Goal: Task Accomplishment & Management: Manage account settings

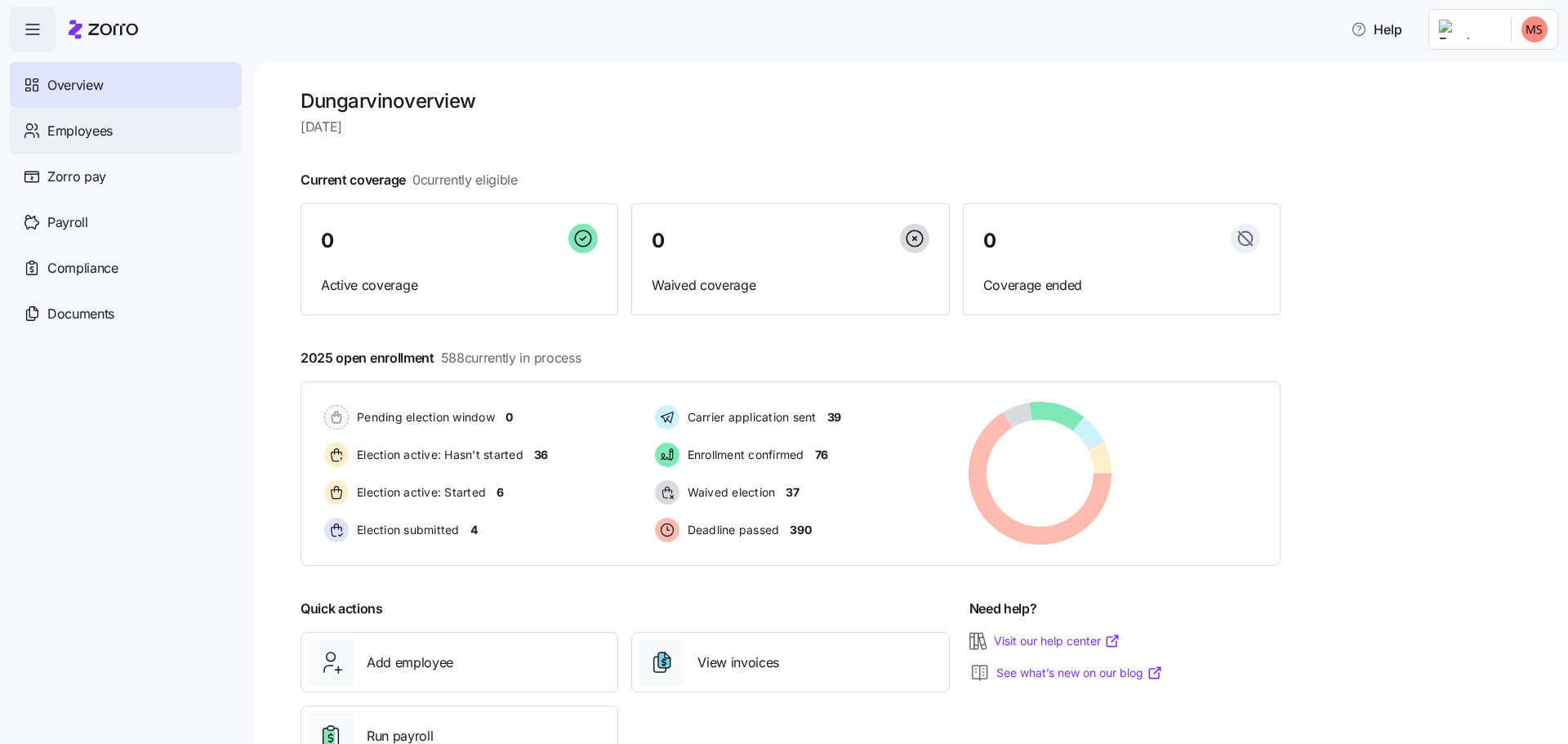
click at [102, 132] on span "Employees" at bounding box center [80, 131] width 65 height 20
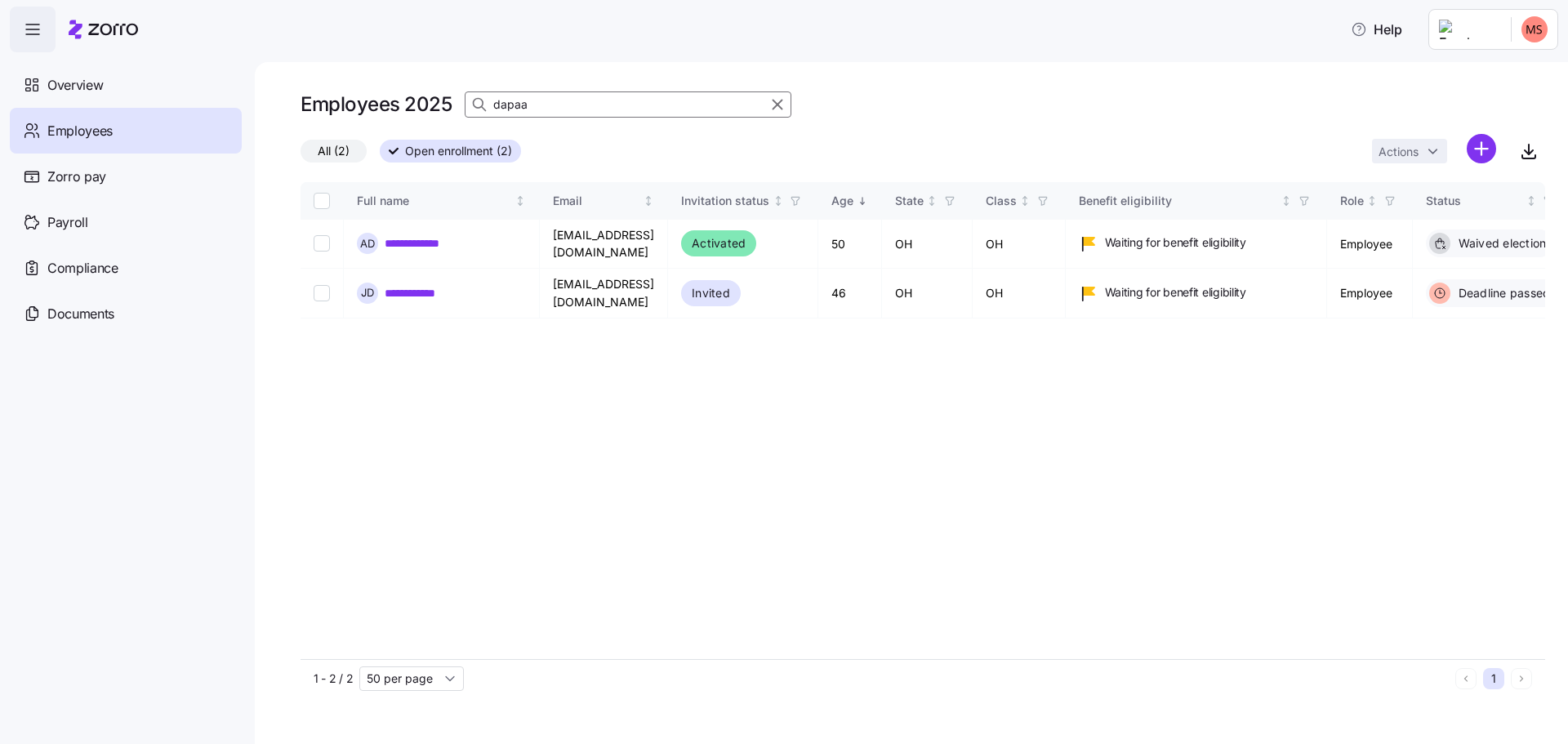
drag, startPoint x: 573, startPoint y: 109, endPoint x: 434, endPoint y: 109, distance: 139.0
click at [434, 109] on div "Employees 2025 dapaa" at bounding box center [545, 105] width 491 height 33
click at [538, 106] on input at bounding box center [628, 104] width 327 height 26
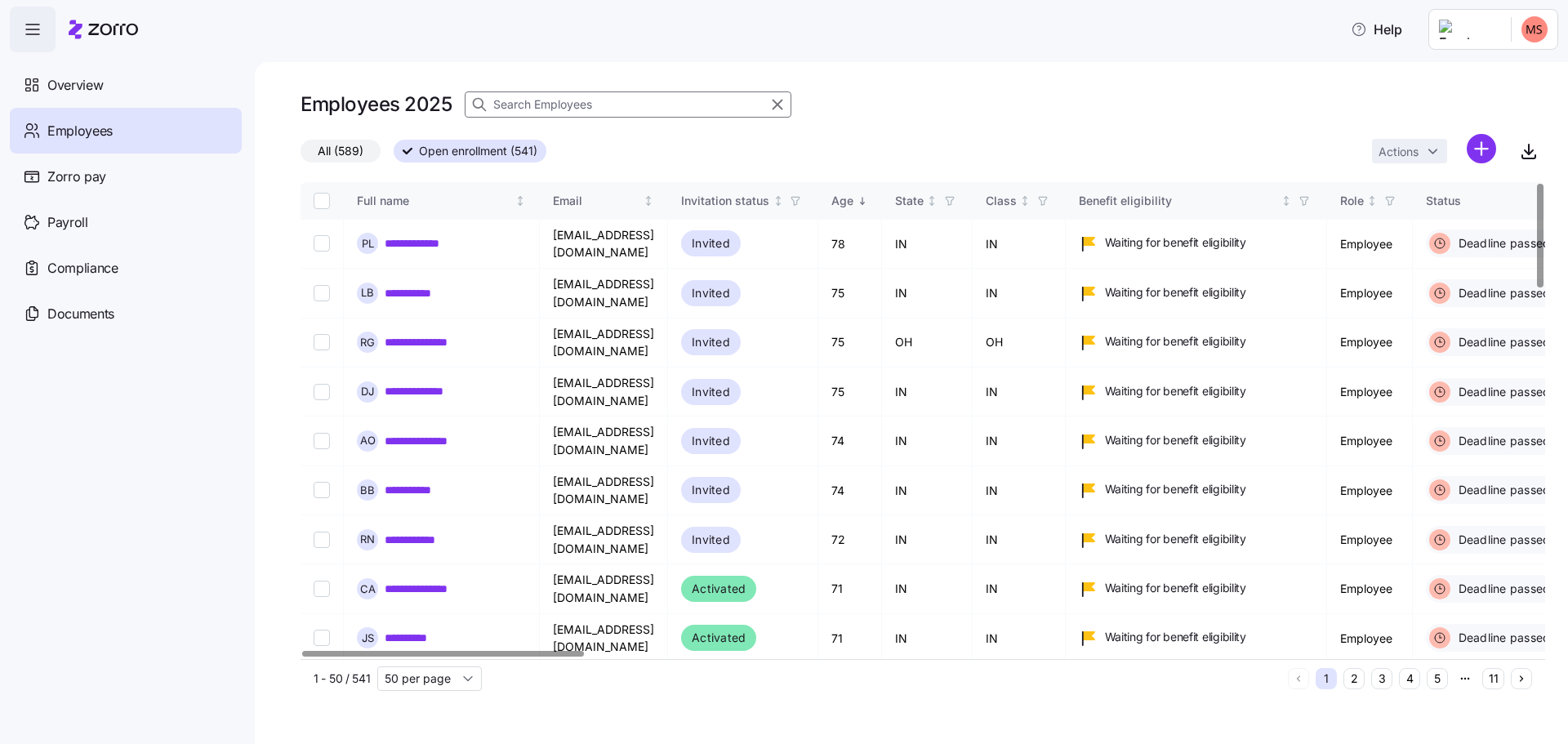
click at [630, 114] on input at bounding box center [628, 104] width 327 height 26
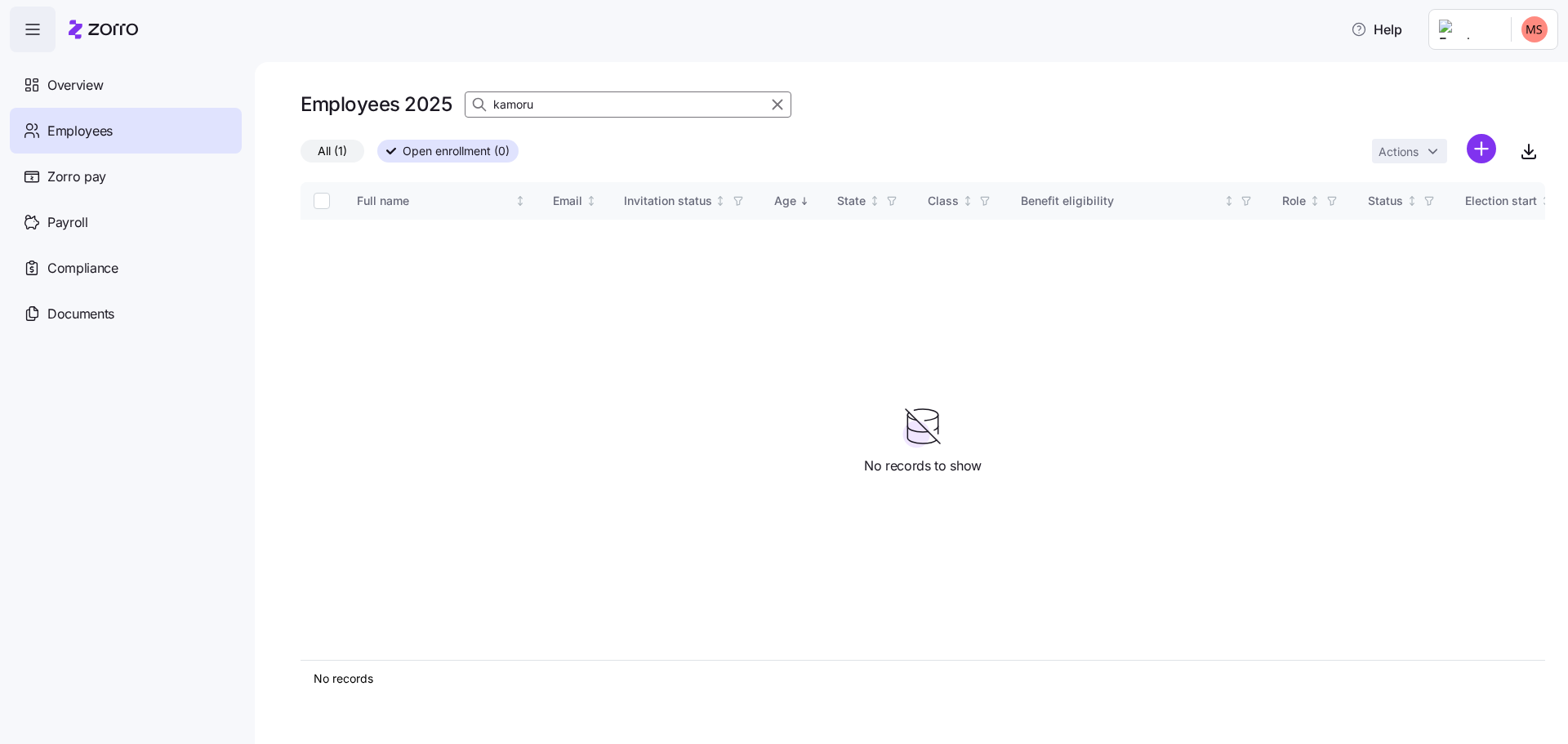
click at [633, 116] on input "kamoru" at bounding box center [628, 104] width 327 height 26
type input "kamoru"
click at [592, 105] on input "kamoru" at bounding box center [628, 104] width 327 height 26
drag, startPoint x: 592, startPoint y: 105, endPoint x: 358, endPoint y: 92, distance: 234.4
click at [358, 92] on div "Employees 2025 kamoru" at bounding box center [545, 105] width 491 height 33
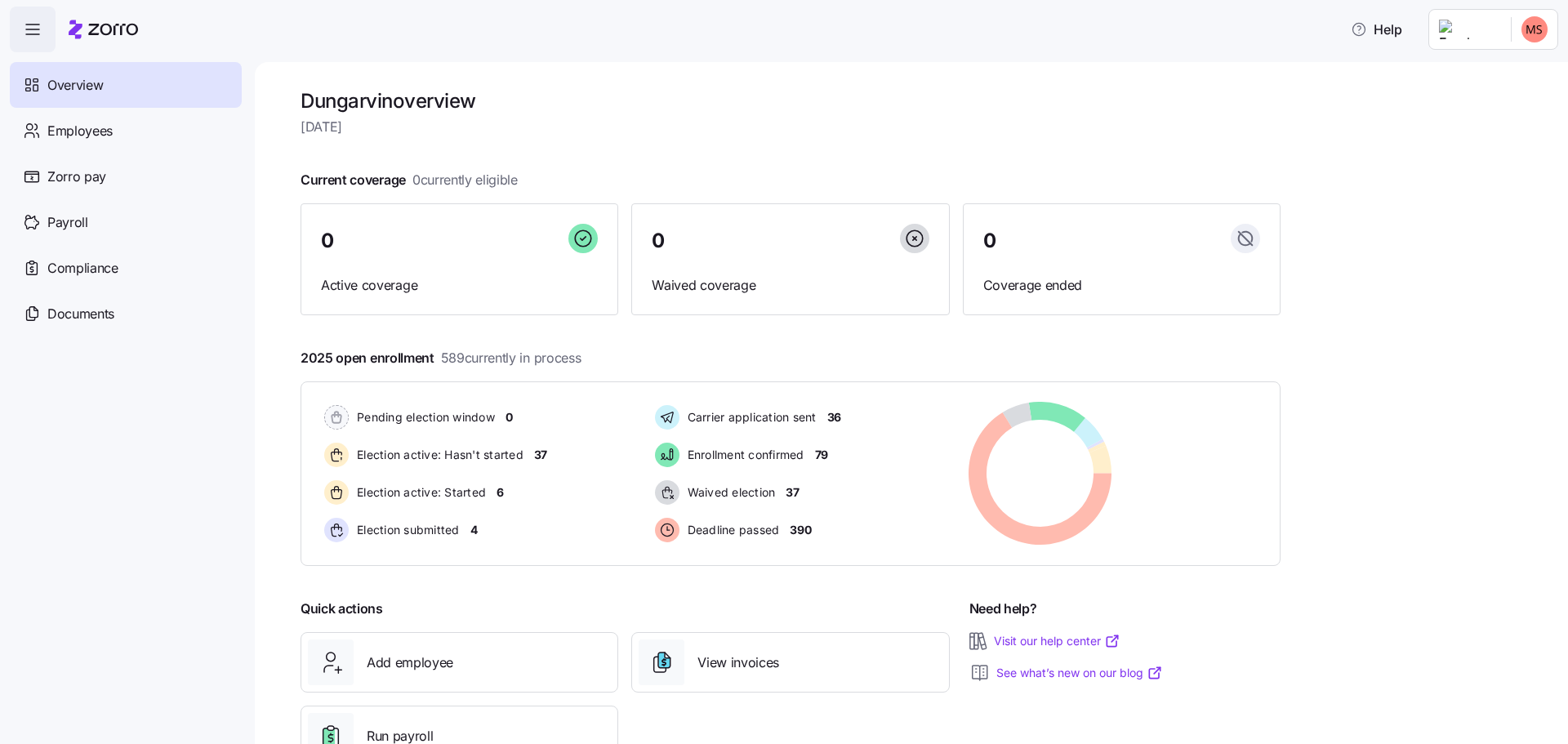
click at [90, 142] on div "Employees" at bounding box center [125, 131] width 232 height 46
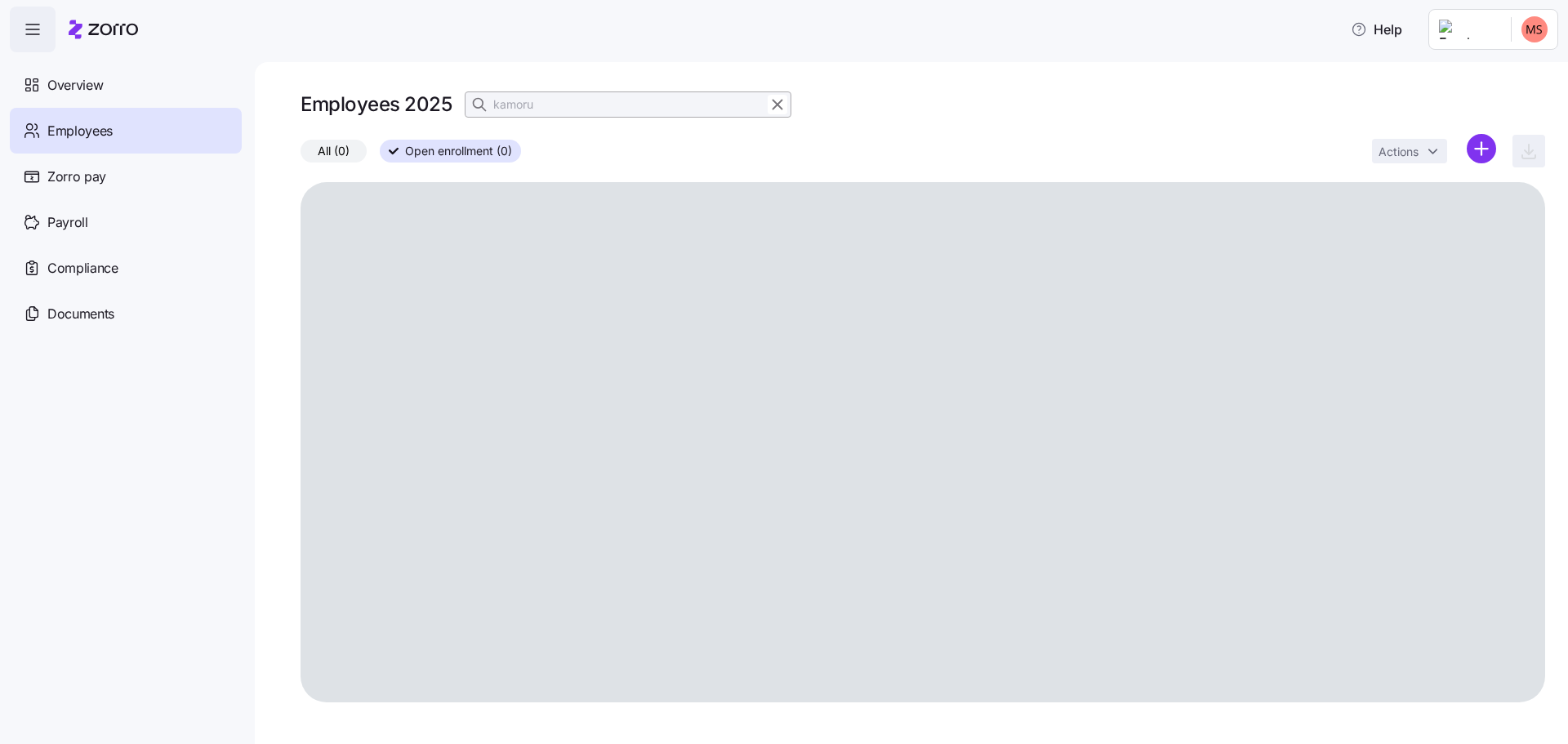
click at [350, 155] on label "All (0)" at bounding box center [333, 151] width 66 height 23
click at [300, 155] on input "All (0)" at bounding box center [300, 155] width 0 height 0
click at [574, 100] on input "kamoru" at bounding box center [628, 104] width 327 height 26
click at [593, 100] on input "kamoru" at bounding box center [628, 104] width 327 height 26
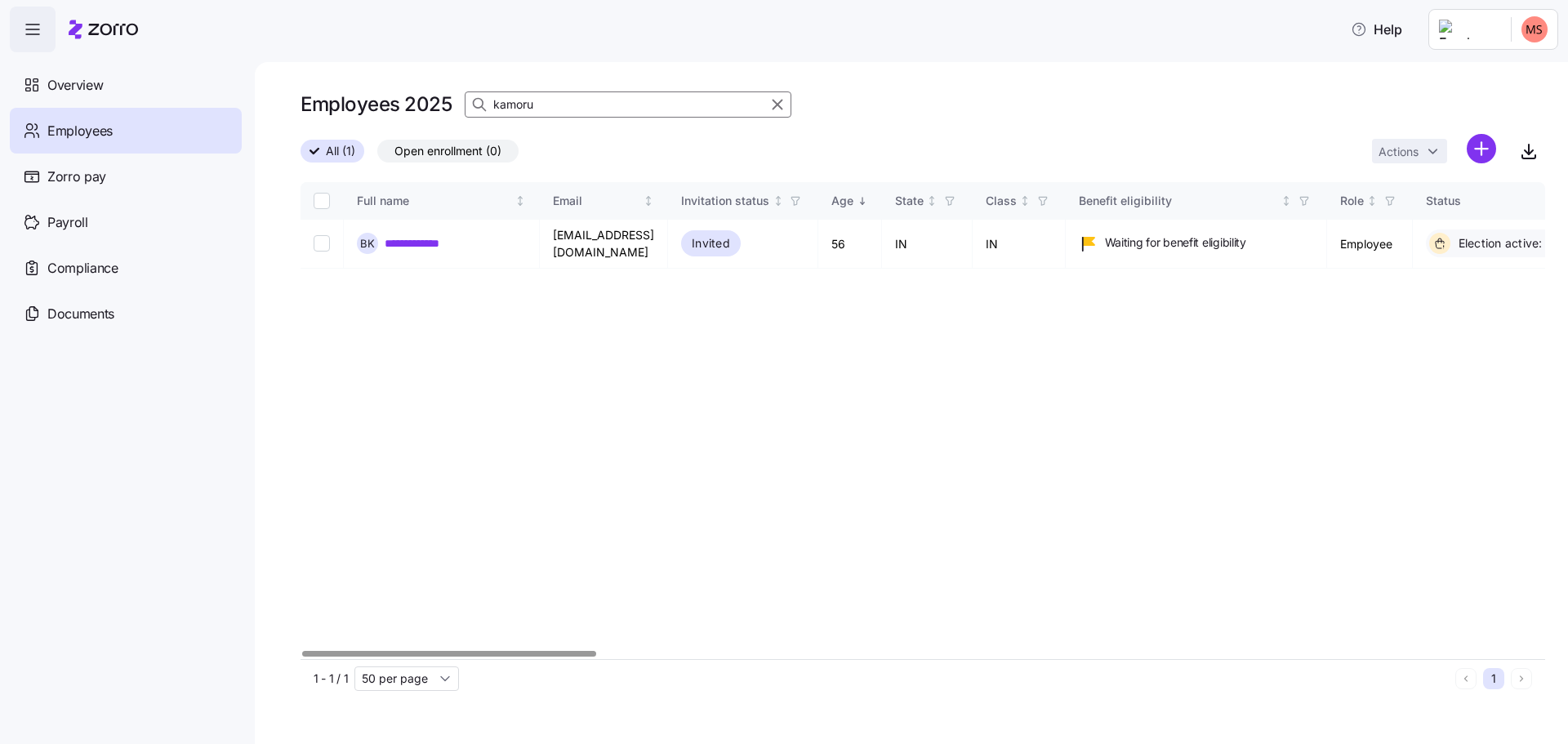
click at [417, 650] on div at bounding box center [923, 654] width 1245 height 10
click at [424, 155] on span "Open enrollment (0)" at bounding box center [447, 151] width 107 height 21
click at [377, 155] on input "Open enrollment (0)" at bounding box center [377, 155] width 0 height 0
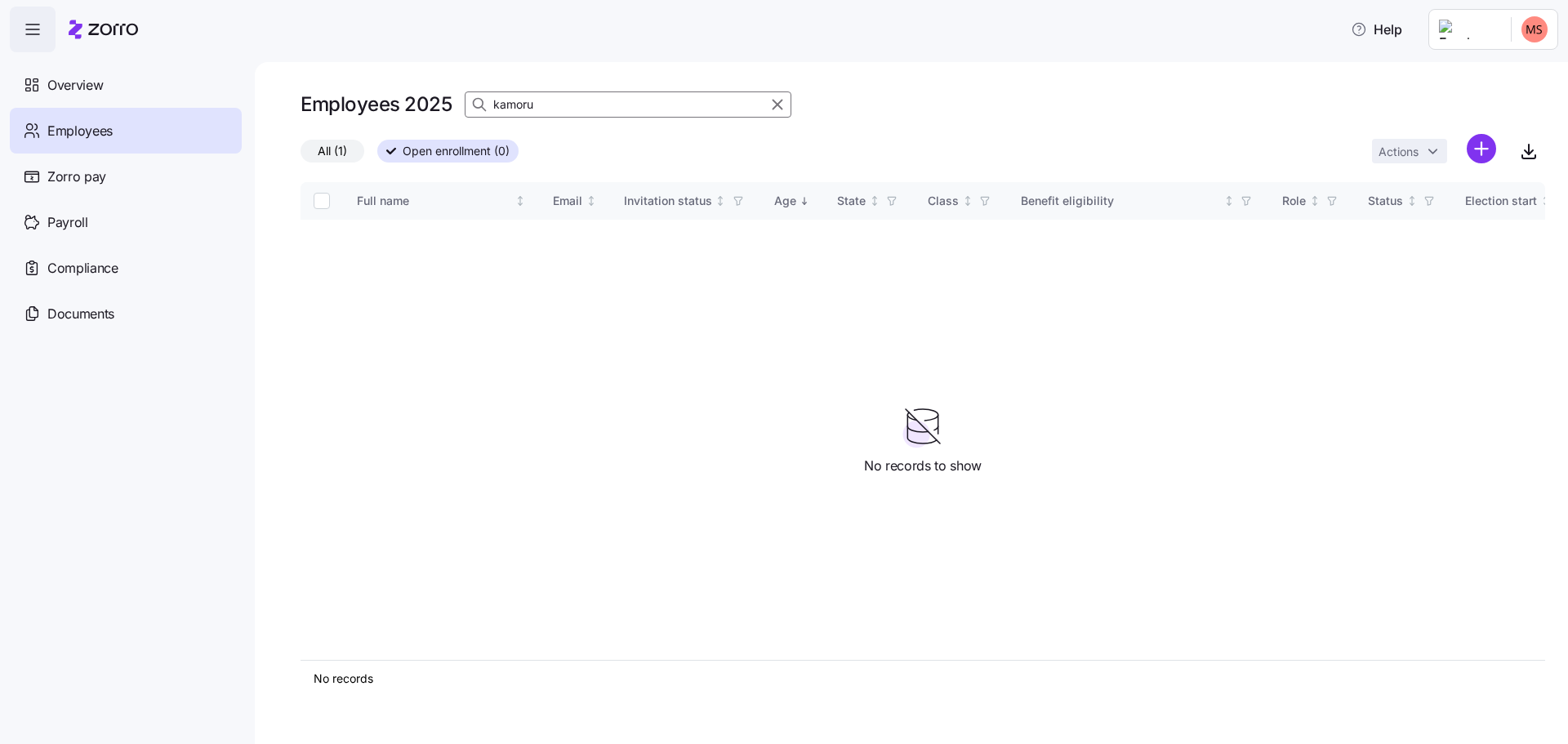
click at [558, 103] on input "kamoru" at bounding box center [628, 104] width 327 height 26
